Goal: Find specific page/section: Find specific page/section

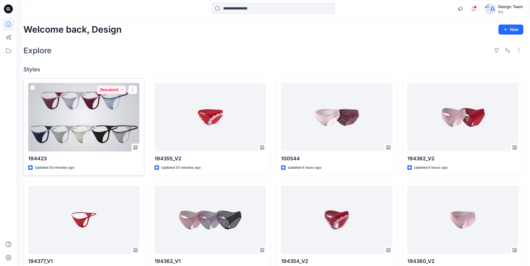
click at [105, 113] on div at bounding box center [83, 117] width 111 height 68
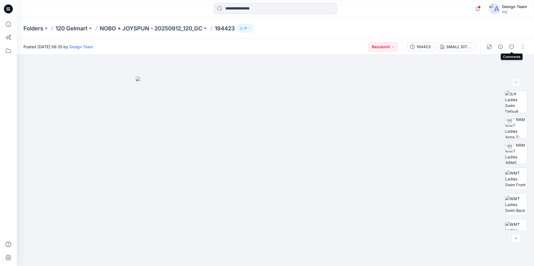
click at [512, 50] on button "button" at bounding box center [511, 46] width 9 height 9
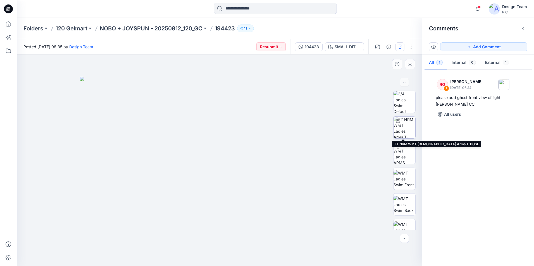
click at [405, 132] on img at bounding box center [405, 128] width 22 height 22
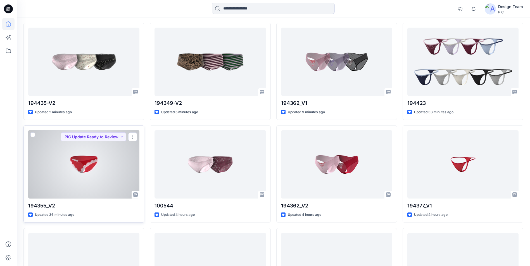
scroll to position [56, 0]
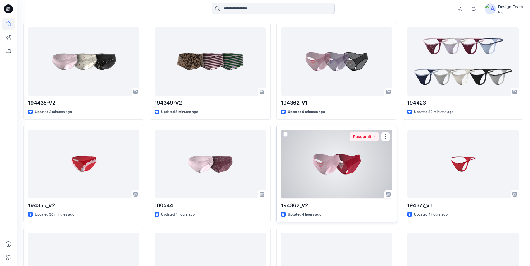
click at [375, 165] on div at bounding box center [336, 164] width 111 height 68
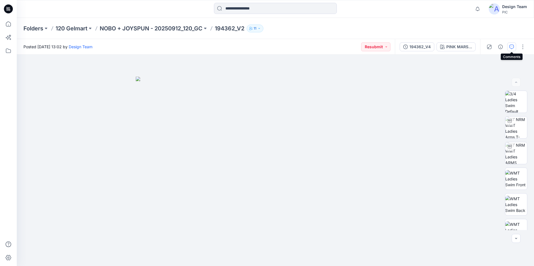
click at [513, 46] on icon "button" at bounding box center [511, 47] width 4 height 4
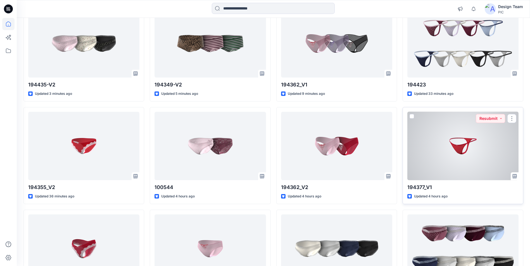
scroll to position [84, 0]
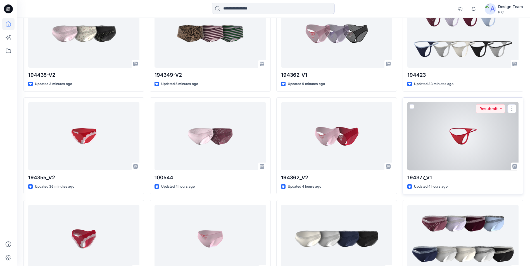
click at [437, 151] on div at bounding box center [462, 136] width 111 height 68
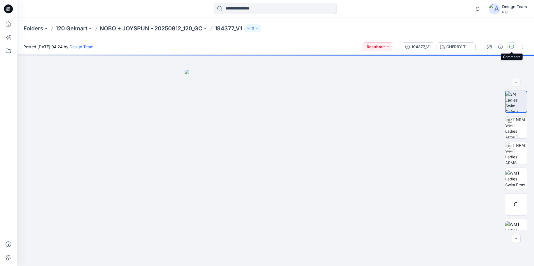
click at [511, 46] on icon "button" at bounding box center [511, 47] width 4 height 4
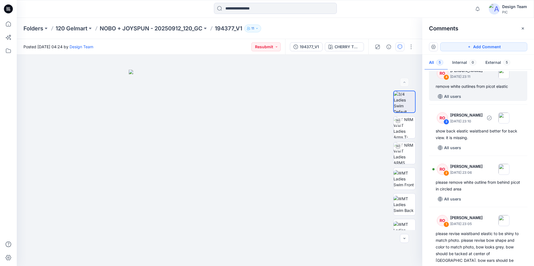
scroll to position [79, 0]
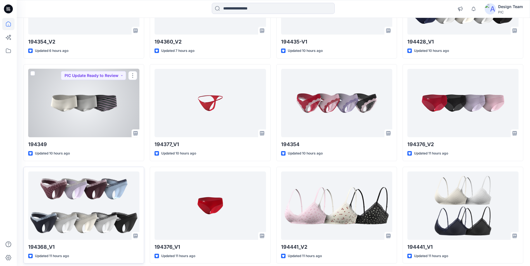
scroll to position [365, 0]
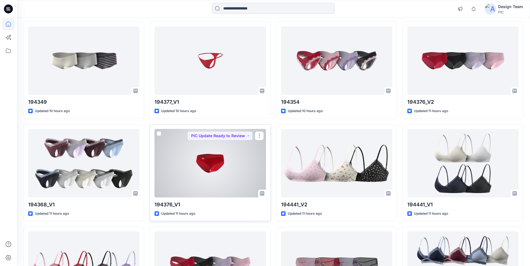
click at [214, 167] on div at bounding box center [209, 163] width 111 height 68
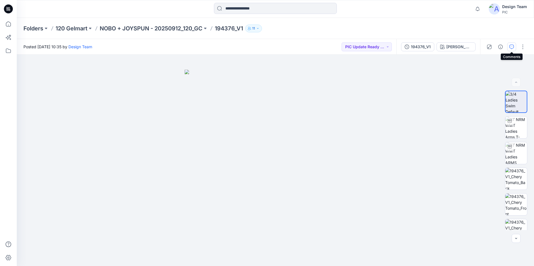
click at [509, 44] on button "button" at bounding box center [511, 46] width 9 height 9
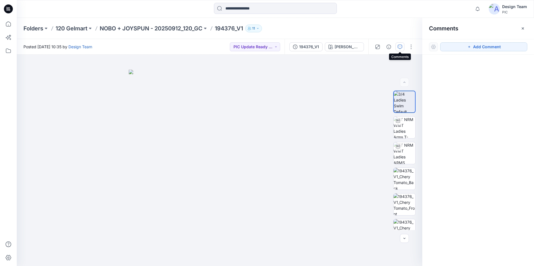
click at [399, 46] on icon "button" at bounding box center [400, 47] width 4 height 4
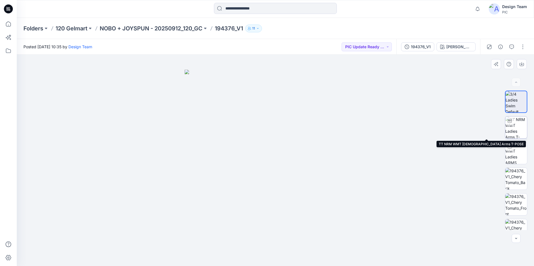
click at [519, 128] on img at bounding box center [516, 128] width 22 height 22
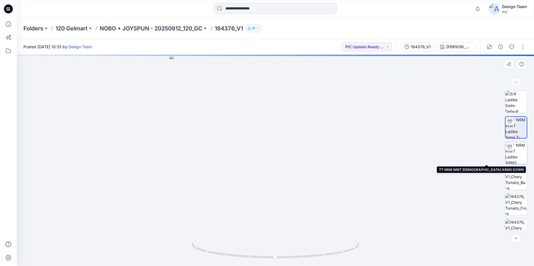
click at [511, 151] on div at bounding box center [509, 146] width 9 height 9
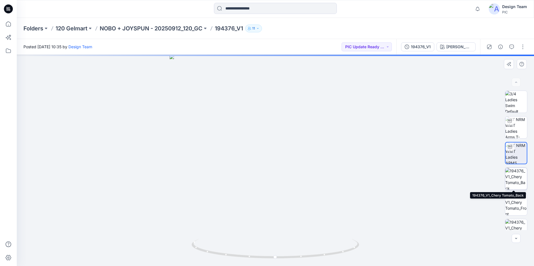
click at [506, 170] on img at bounding box center [516, 179] width 22 height 22
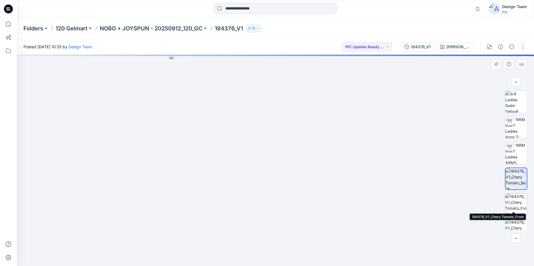
scroll to position [11, 0]
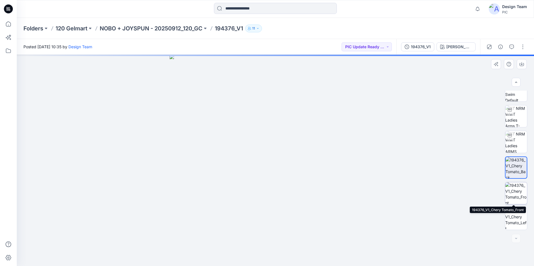
click at [516, 192] on img at bounding box center [516, 194] width 22 height 22
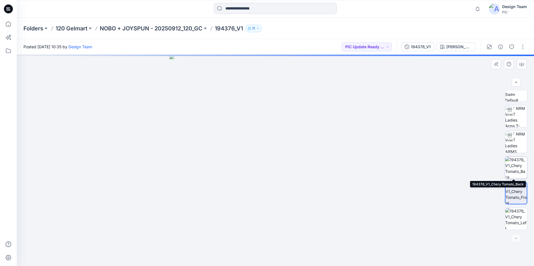
click at [516, 163] on img at bounding box center [516, 168] width 22 height 22
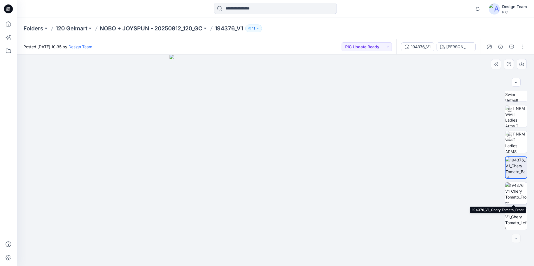
click at [510, 187] on img at bounding box center [516, 194] width 22 height 22
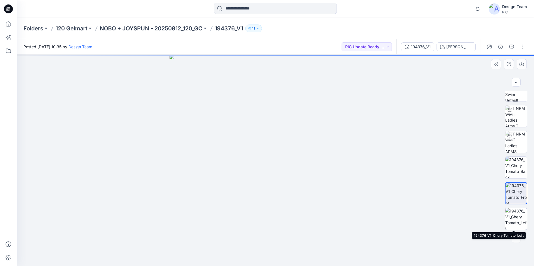
click at [511, 215] on img at bounding box center [516, 219] width 22 height 22
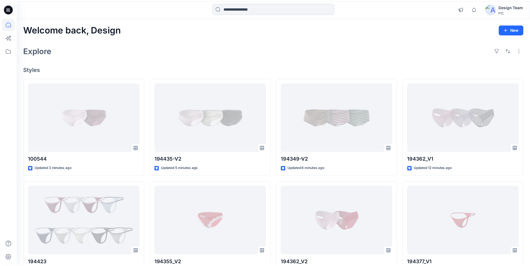
scroll to position [365, 0]
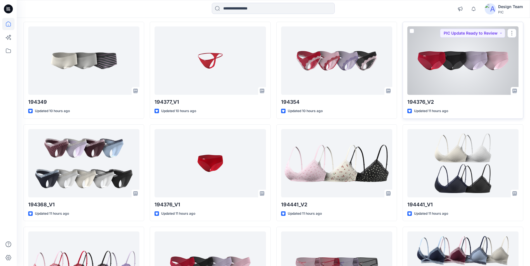
click at [429, 67] on div at bounding box center [462, 61] width 111 height 68
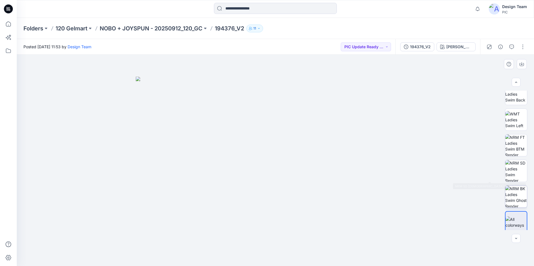
scroll to position [112, 0]
click at [512, 172] on img at bounding box center [516, 170] width 22 height 22
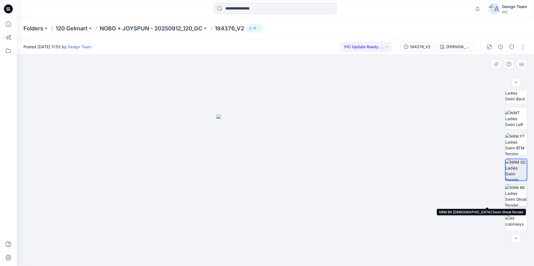
click at [509, 190] on img at bounding box center [516, 196] width 22 height 22
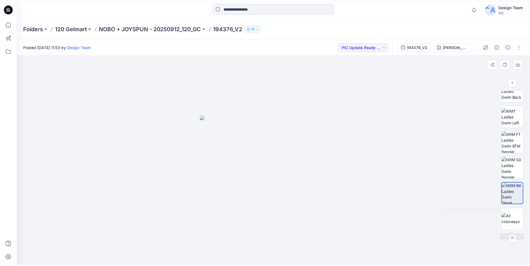
scroll to position [114, 0]
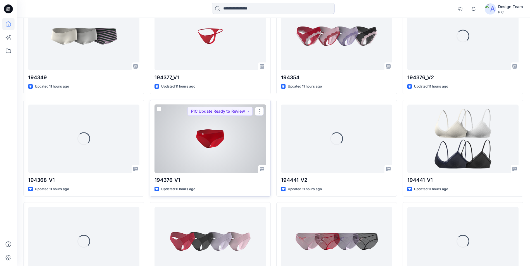
scroll to position [393, 0]
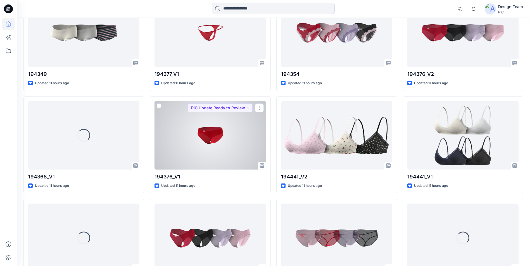
click at [207, 156] on div at bounding box center [209, 135] width 111 height 68
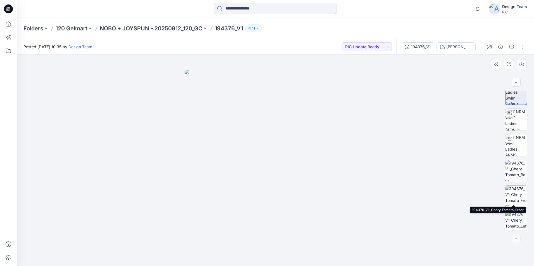
scroll to position [11, 0]
click at [517, 198] on img at bounding box center [516, 194] width 22 height 22
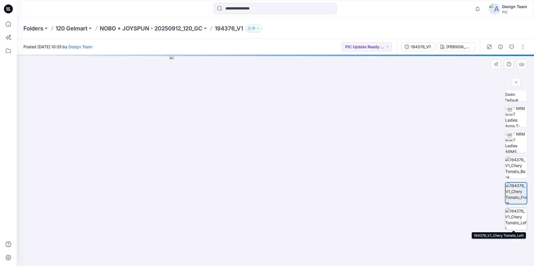
click at [519, 220] on img at bounding box center [516, 219] width 22 height 22
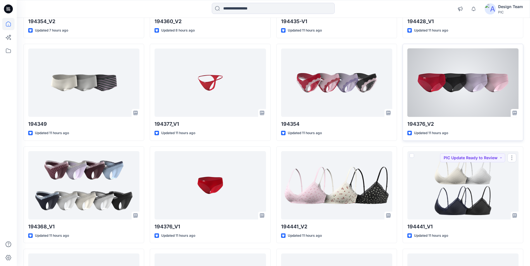
scroll to position [337, 0]
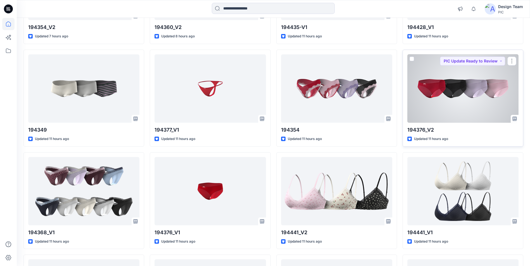
click at [452, 102] on div at bounding box center [462, 88] width 111 height 68
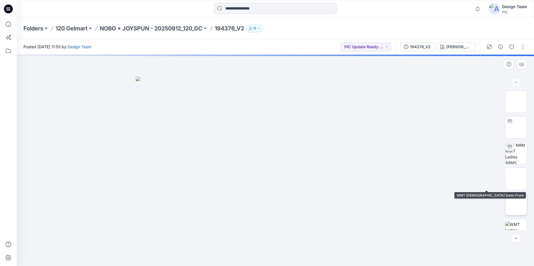
scroll to position [112, 0]
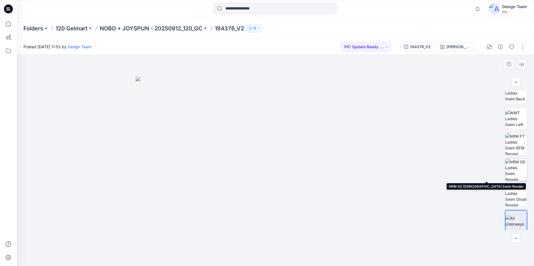
click at [509, 169] on img at bounding box center [516, 170] width 22 height 22
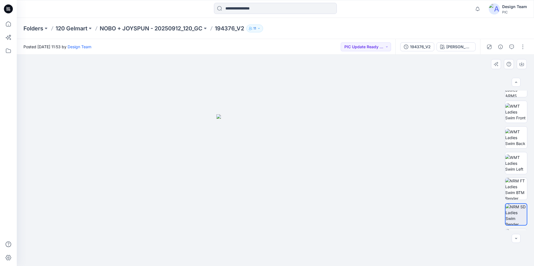
scroll to position [0, 0]
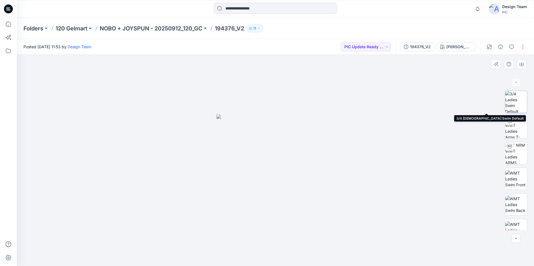
click at [510, 107] on img at bounding box center [516, 102] width 22 height 22
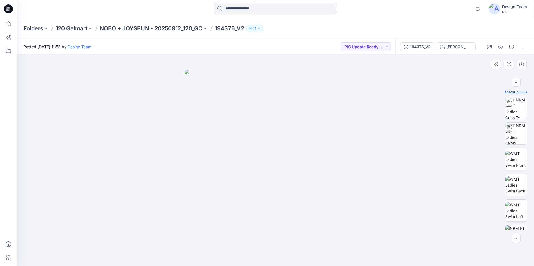
scroll to position [84, 0]
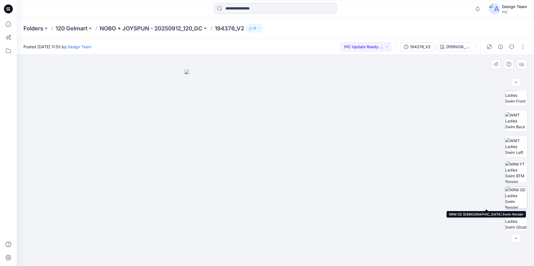
click at [521, 196] on img at bounding box center [516, 198] width 22 height 22
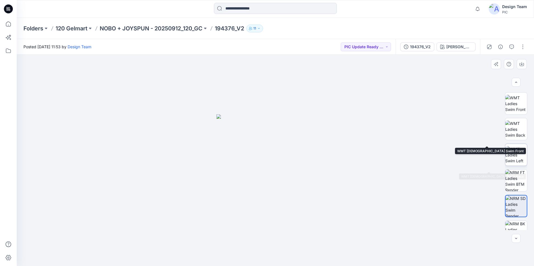
scroll to position [86, 0]
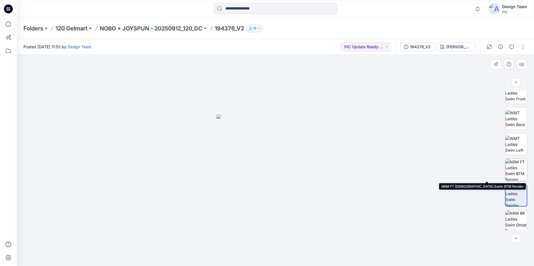
click at [520, 173] on img at bounding box center [516, 170] width 22 height 22
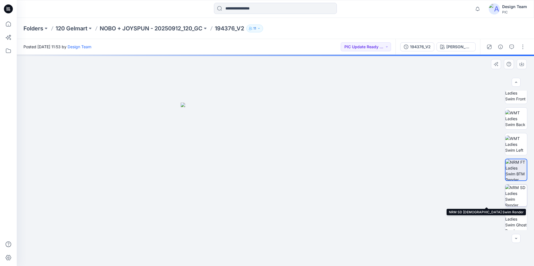
click at [511, 191] on img at bounding box center [516, 196] width 22 height 22
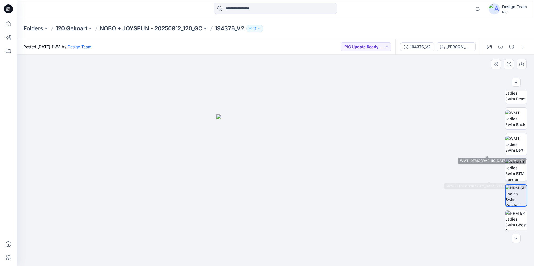
click at [514, 169] on img at bounding box center [516, 170] width 22 height 22
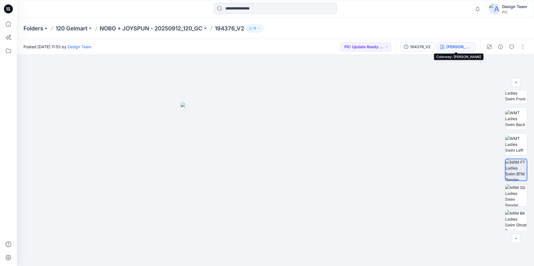
click at [451, 47] on div "Chery Tomato" at bounding box center [459, 47] width 26 height 6
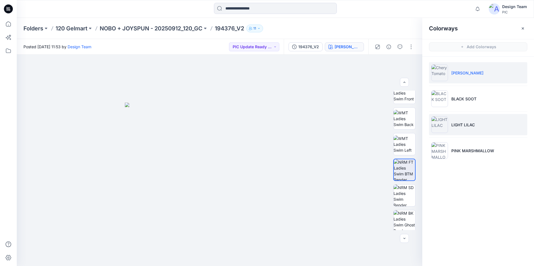
click at [461, 125] on p "LIGHT LILAC" at bounding box center [462, 125] width 23 height 6
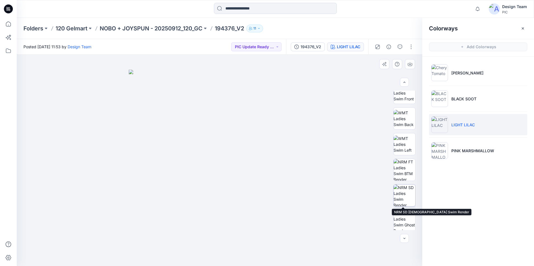
click at [401, 196] on img at bounding box center [405, 196] width 22 height 22
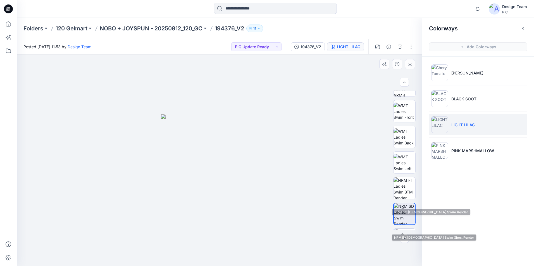
scroll to position [58, 0]
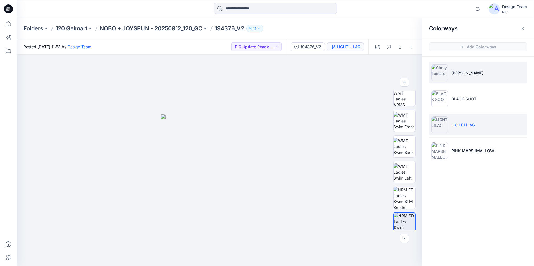
click at [469, 79] on li "Chery Tomato" at bounding box center [478, 72] width 98 height 21
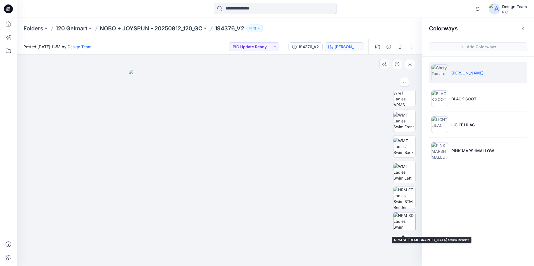
click at [408, 218] on img at bounding box center [405, 224] width 22 height 22
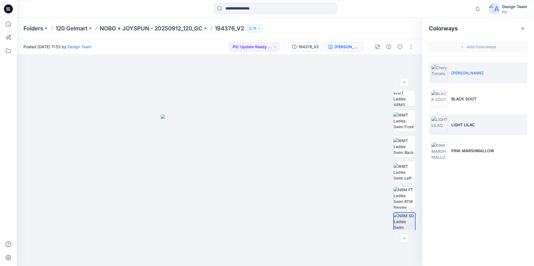
click at [474, 131] on li "LIGHT LILAC" at bounding box center [478, 124] width 98 height 21
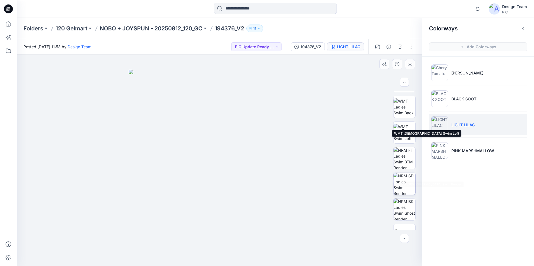
scroll to position [114, 0]
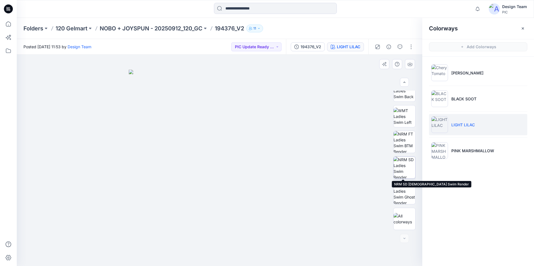
click at [413, 168] on img at bounding box center [405, 168] width 22 height 22
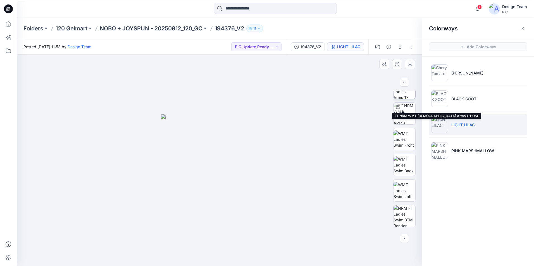
scroll to position [112, 0]
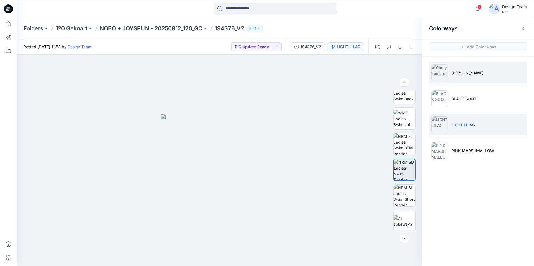
click at [472, 73] on p "Chery Tomato" at bounding box center [467, 73] width 32 height 6
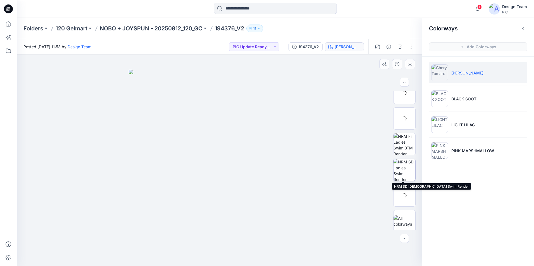
click at [406, 173] on img at bounding box center [405, 170] width 22 height 22
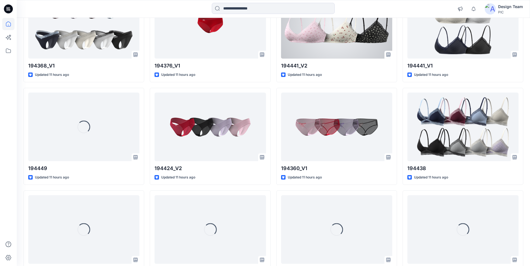
scroll to position [506, 0]
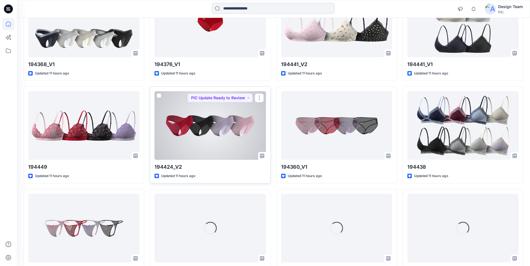
click at [234, 121] on div at bounding box center [209, 125] width 111 height 68
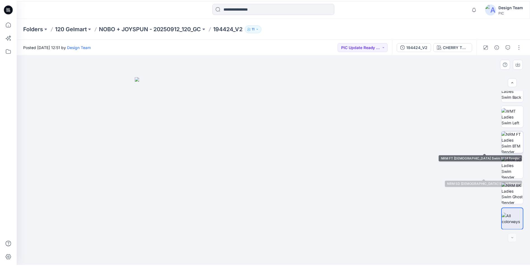
scroll to position [114, 0]
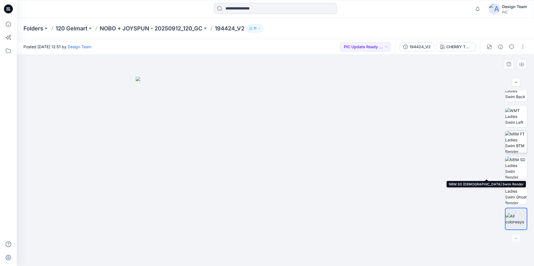
click at [516, 173] on img at bounding box center [516, 168] width 22 height 22
click at [511, 168] on img at bounding box center [516, 167] width 21 height 21
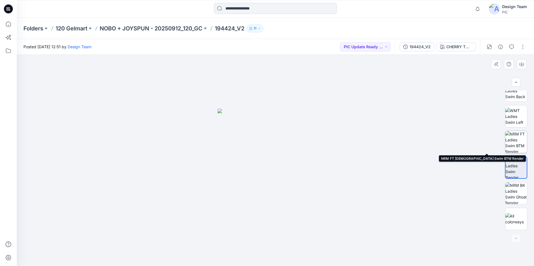
click at [509, 145] on img at bounding box center [516, 142] width 22 height 22
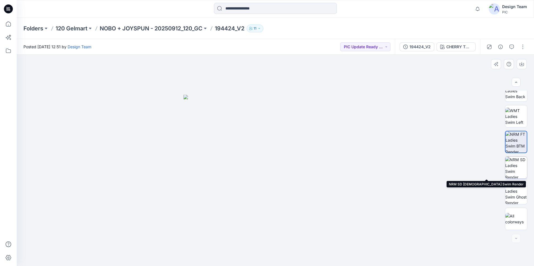
click at [521, 167] on img at bounding box center [516, 168] width 22 height 22
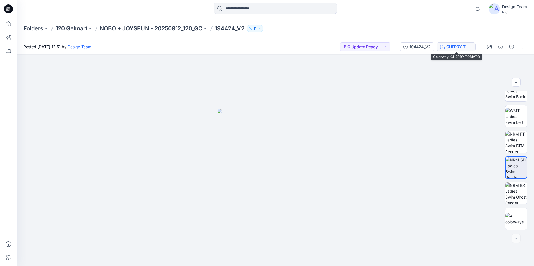
click at [449, 47] on div "CHERRY TOMATO" at bounding box center [459, 47] width 26 height 6
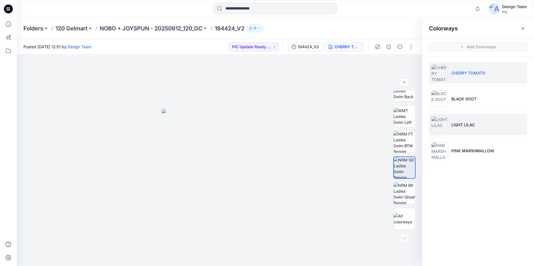
click at [464, 123] on p "LIGHT LILAC" at bounding box center [462, 125] width 23 height 6
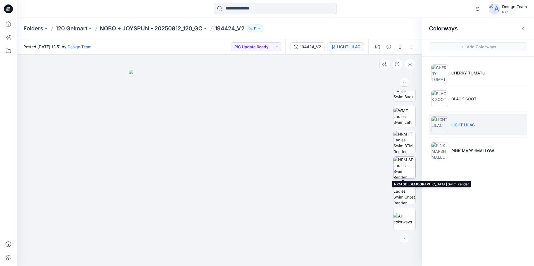
click at [404, 166] on img at bounding box center [405, 168] width 22 height 22
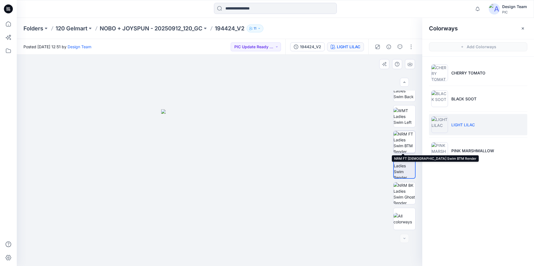
click at [406, 146] on img at bounding box center [405, 142] width 22 height 22
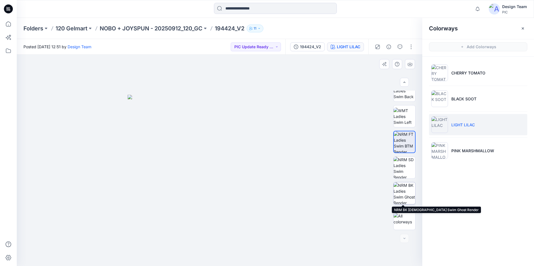
click at [403, 190] on img at bounding box center [405, 194] width 22 height 22
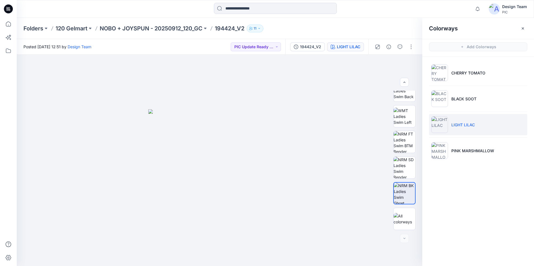
drag, startPoint x: 128, startPoint y: 5, endPoint x: 108, endPoint y: 38, distance: 38.6
click at [104, 38] on div "Folders 120 Gelmart NOBO + JOYSPUN - 20250912_120_GC 194424_V2 11" at bounding box center [275, 28] width 517 height 21
click at [180, 30] on p "NOBO + JOYSPUN - 20250912_120_GC" at bounding box center [151, 29] width 103 height 8
